Goal: Information Seeking & Learning: Learn about a topic

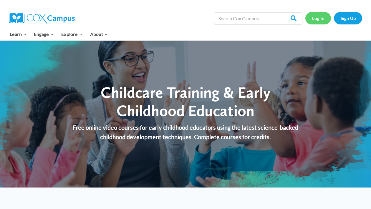
click at [318, 18] on link "Log In" at bounding box center [318, 18] width 26 height 12
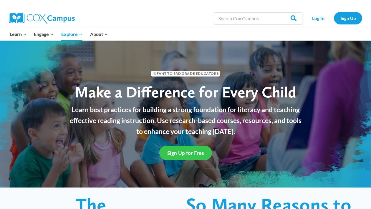
click at [184, 153] on span "Sign Up for Free" at bounding box center [185, 153] width 37 height 6
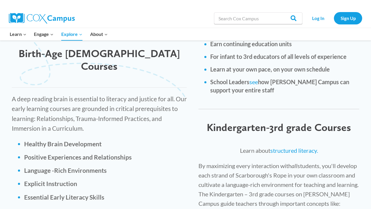
scroll to position [811, 0]
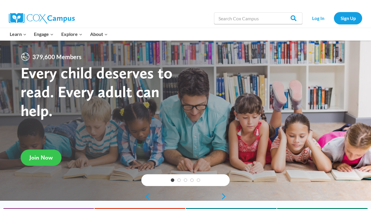
click at [35, 157] on span "Join Now" at bounding box center [40, 157] width 23 height 7
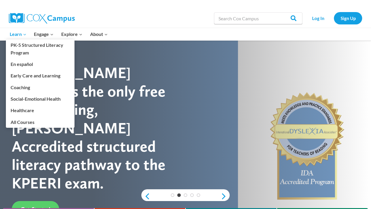
click at [15, 35] on span "Learn Expand" at bounding box center [18, 34] width 17 height 8
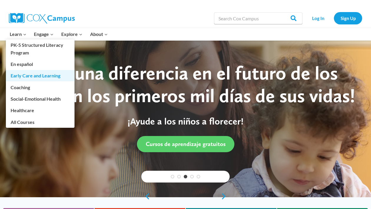
click at [21, 77] on link "Early Care and Learning" at bounding box center [40, 75] width 69 height 11
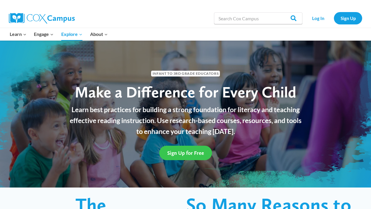
click at [192, 153] on span "Sign Up for Free" at bounding box center [185, 153] width 37 height 6
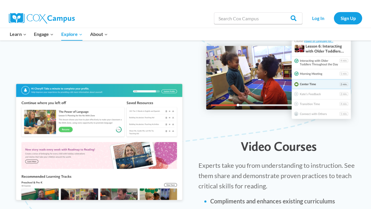
scroll to position [632, 0]
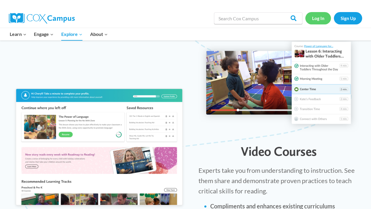
click at [318, 18] on link "Log In" at bounding box center [318, 18] width 26 height 12
